Goal: Task Accomplishment & Management: Complete application form

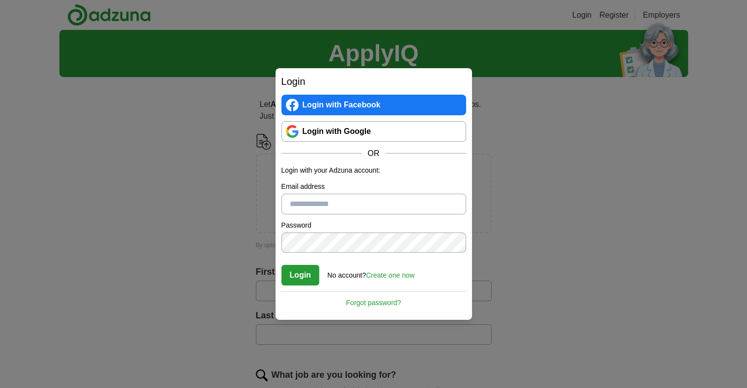
click at [329, 207] on input "Email address" at bounding box center [373, 204] width 185 height 21
type input "**********"
click at [383, 276] on link "Create one now" at bounding box center [390, 276] width 49 height 8
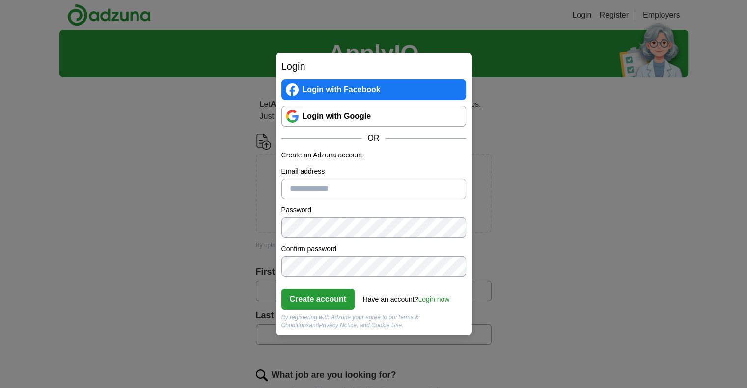
click at [331, 182] on input "Email address" at bounding box center [373, 189] width 185 height 21
type input "**********"
click at [422, 195] on input "**********" at bounding box center [373, 189] width 185 height 21
drag, startPoint x: 418, startPoint y: 190, endPoint x: 257, endPoint y: 184, distance: 161.2
click at [257, 184] on div "**********" at bounding box center [373, 194] width 747 height 388
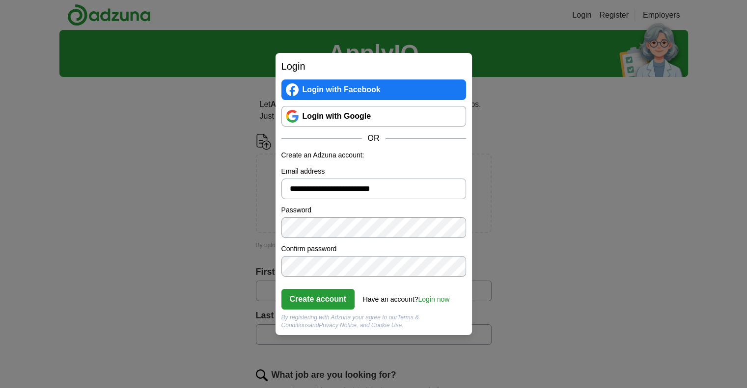
click at [377, 111] on link "Login with Google" at bounding box center [373, 116] width 185 height 21
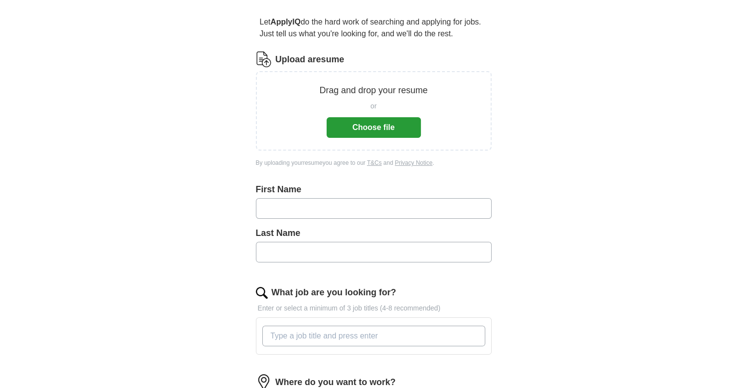
scroll to position [98, 0]
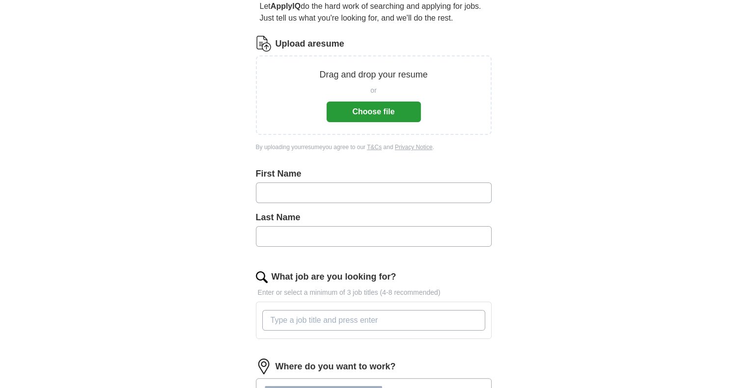
click at [304, 188] on input "text" at bounding box center [374, 193] width 236 height 21
type input "******"
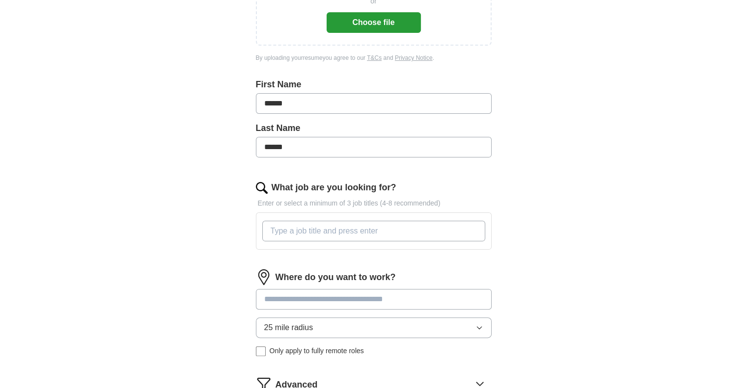
scroll to position [196, 0]
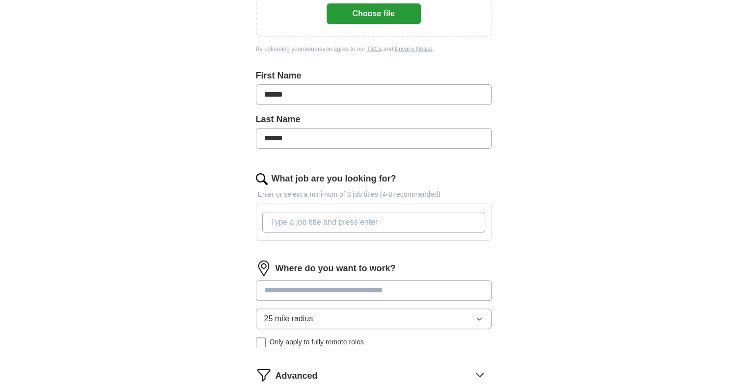
click at [337, 221] on input "What job are you looking for?" at bounding box center [373, 222] width 223 height 21
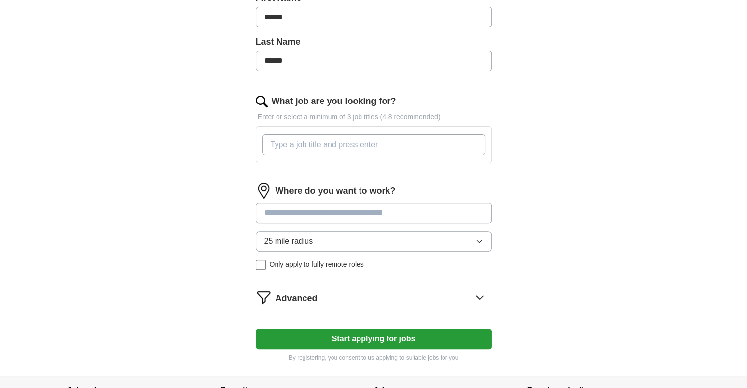
scroll to position [260, 0]
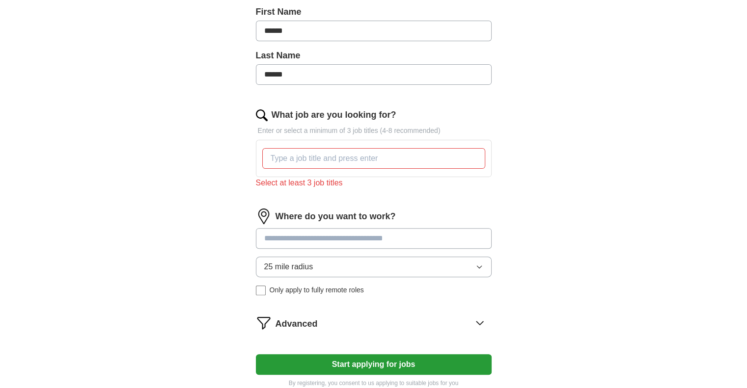
click at [393, 221] on div "Where do you want to work? 25 mile radius Only apply to fully remote roles" at bounding box center [374, 256] width 236 height 95
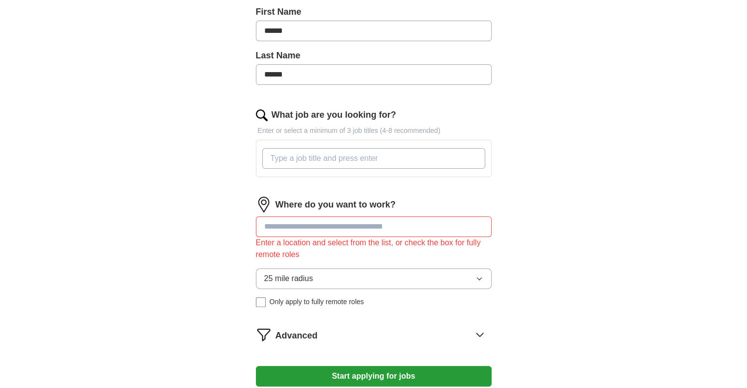
click at [314, 153] on input "What job are you looking for?" at bounding box center [373, 158] width 223 height 21
type input "security, remote"
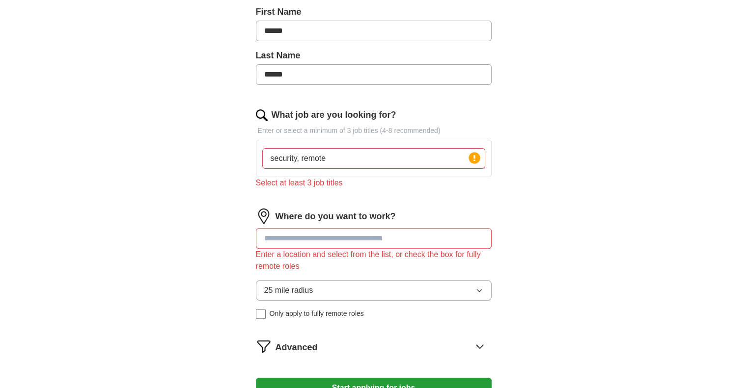
click at [406, 228] on input at bounding box center [374, 238] width 236 height 21
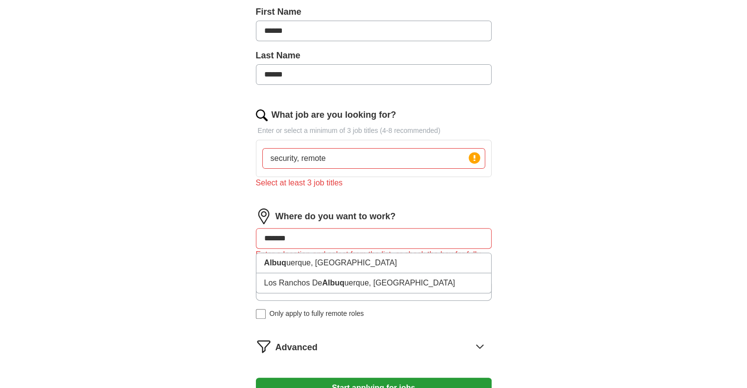
type input "********"
click at [295, 259] on strong "Albuquer" at bounding box center [281, 263] width 34 height 8
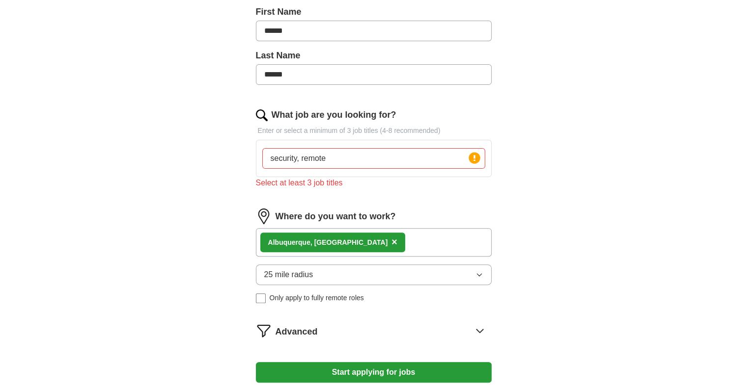
scroll to position [309, 0]
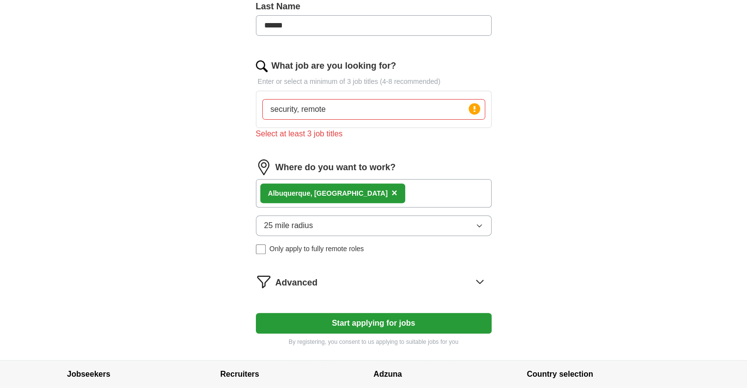
click at [438, 324] on button "Start applying for jobs" at bounding box center [374, 323] width 236 height 21
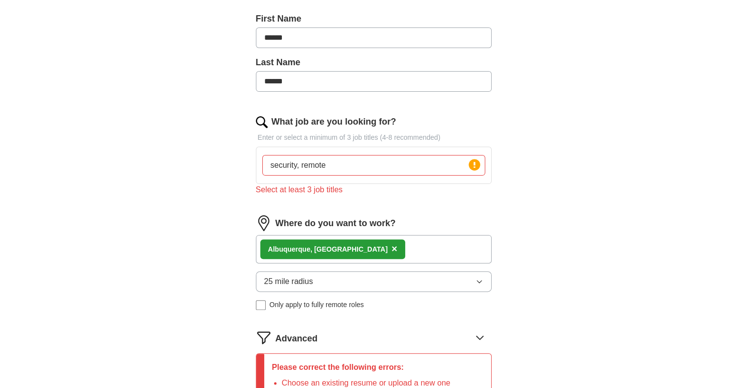
scroll to position [223, 0]
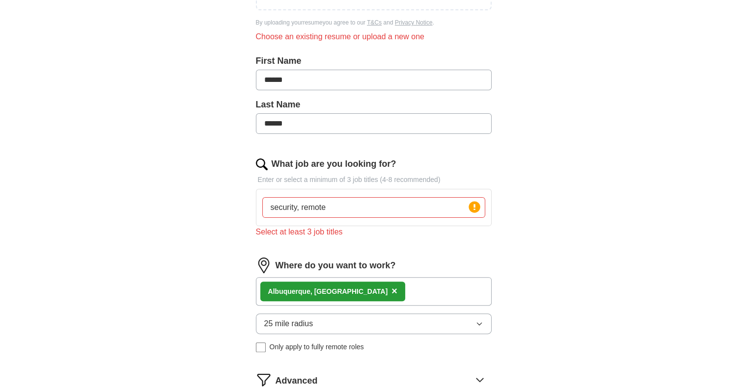
click at [356, 208] on input "security, remote" at bounding box center [373, 207] width 223 height 21
type input "security, remote, law enforcement"
click at [517, 219] on div "Let ApplyIQ do the hard work of searching and applying for jobs. Just tell us w…" at bounding box center [374, 188] width 314 height 652
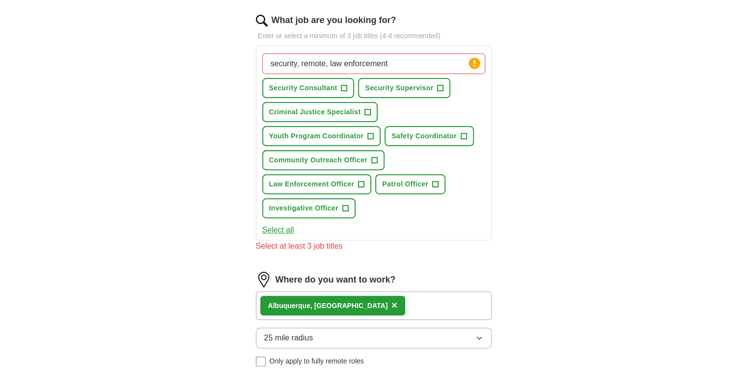
scroll to position [321, 0]
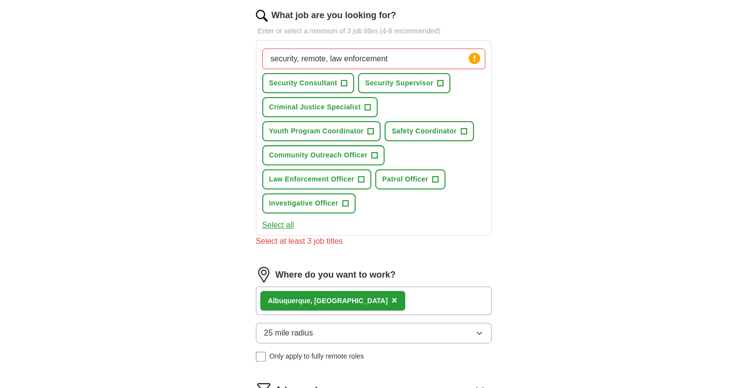
click at [283, 221] on button "Select all" at bounding box center [278, 225] width 32 height 12
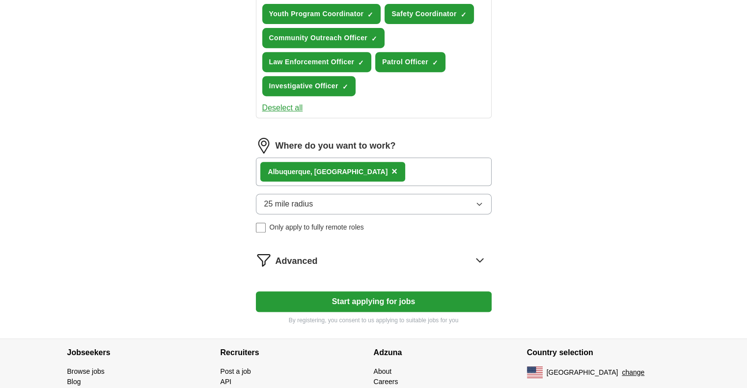
scroll to position [484, 0]
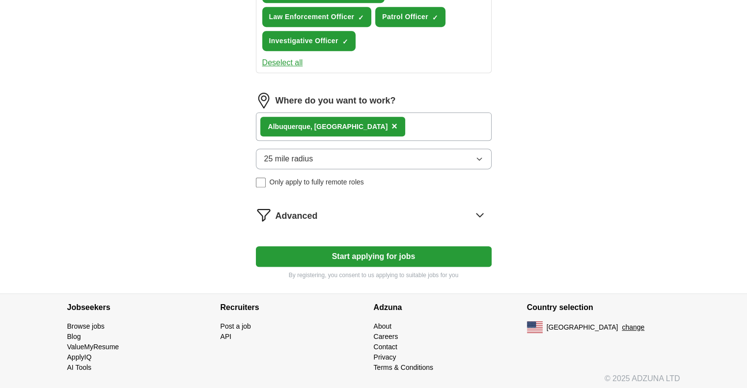
click at [405, 247] on button "Start applying for jobs" at bounding box center [374, 256] width 236 height 21
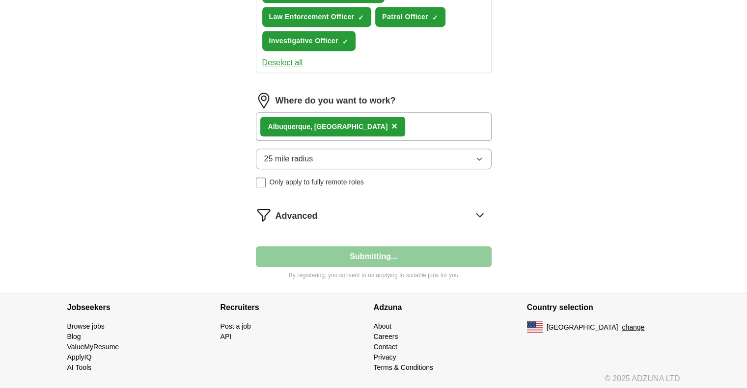
select select "**"
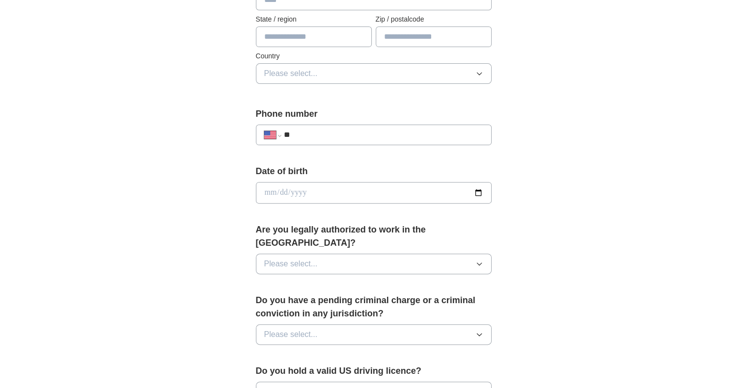
scroll to position [295, 0]
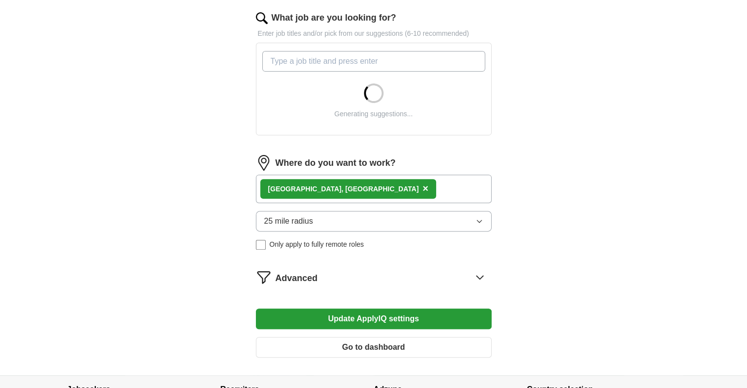
scroll to position [344, 0]
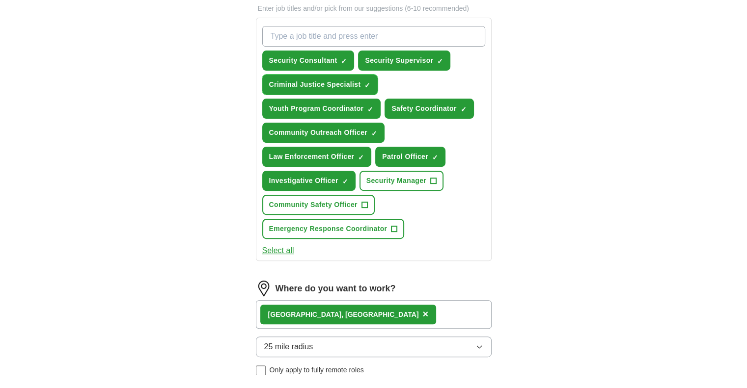
click at [322, 76] on button "Criminal Justice Specialist ✓ ×" at bounding box center [320, 85] width 116 height 20
click at [334, 80] on span "Criminal Justice Specialist" at bounding box center [315, 85] width 92 height 10
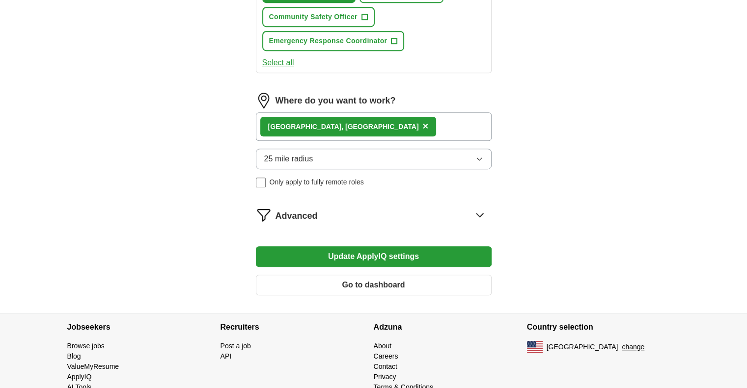
scroll to position [550, 0]
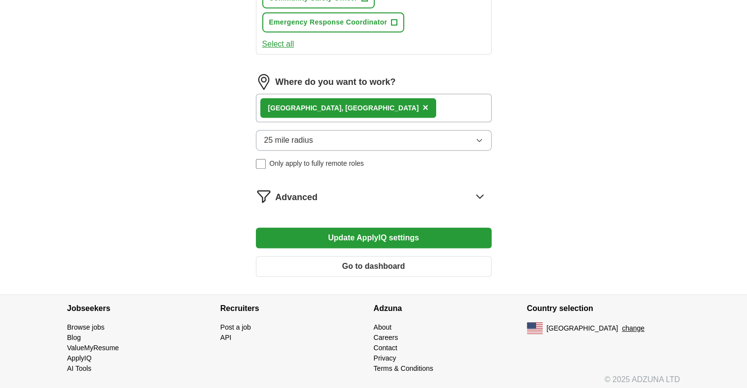
click at [399, 258] on button "Go to dashboard" at bounding box center [374, 266] width 236 height 21
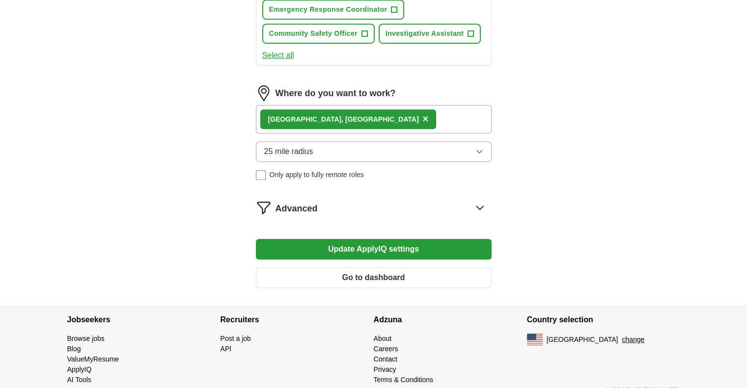
scroll to position [540, 0]
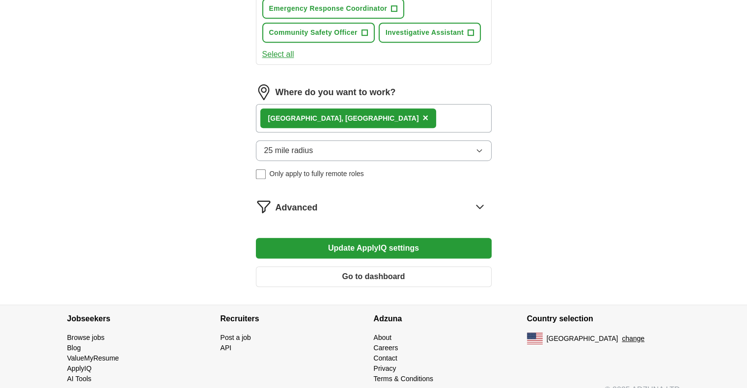
click at [407, 275] on button "Go to dashboard" at bounding box center [374, 277] width 236 height 21
